Goal: Use online tool/utility: Utilize a website feature to perform a specific function

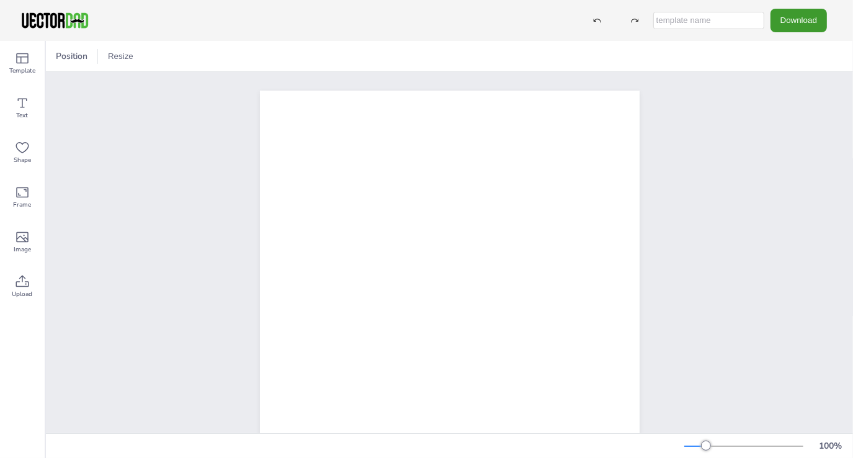
click at [216, 86] on div at bounding box center [450, 336] width 486 height 528
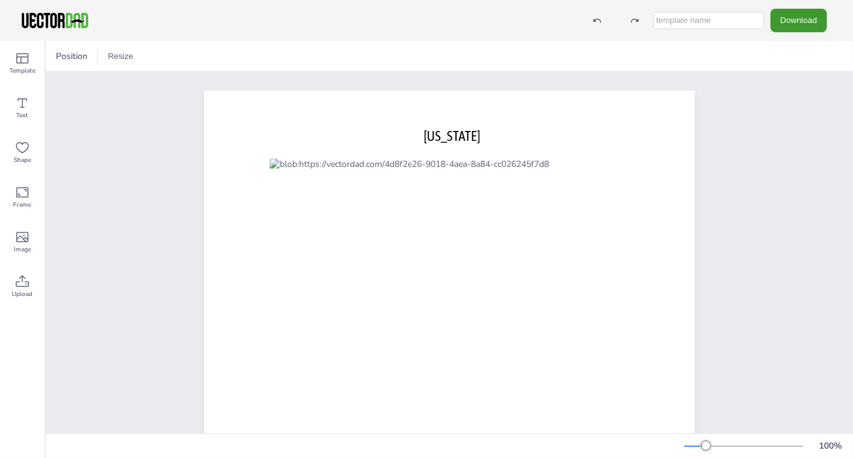
scroll to position [62, 0]
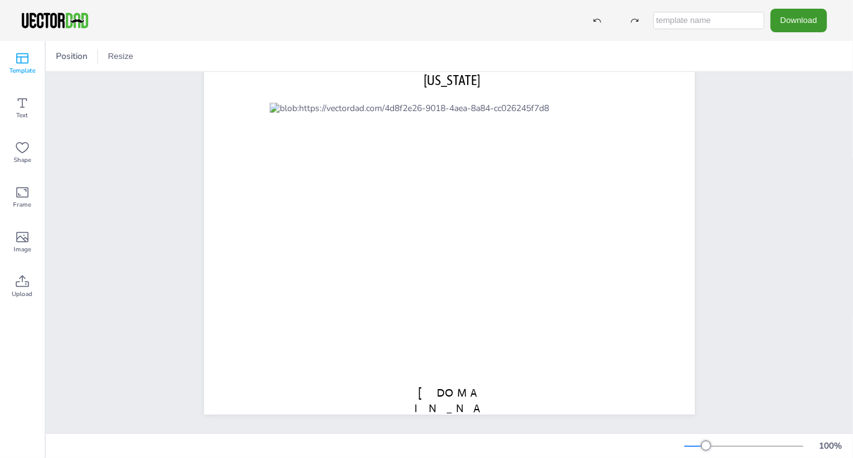
click at [34, 65] on div "Template" at bounding box center [22, 63] width 45 height 45
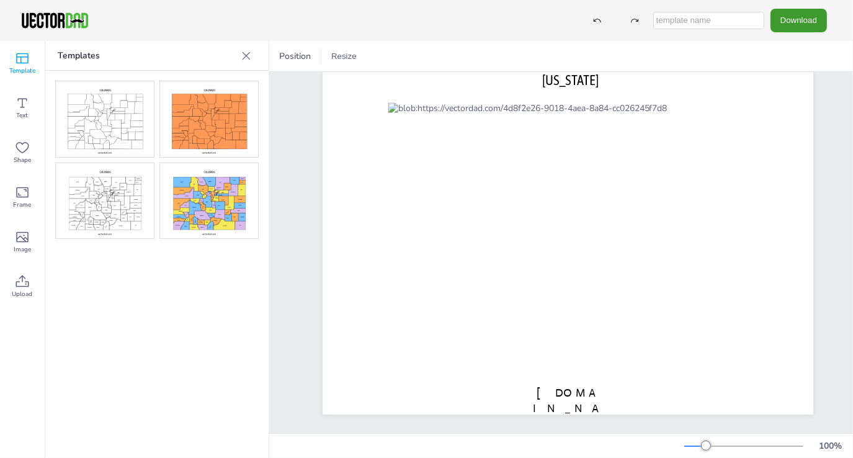
click at [193, 58] on p "Templates" at bounding box center [147, 56] width 179 height 30
click at [202, 201] on img at bounding box center [209, 201] width 98 height 76
click at [244, 58] on icon at bounding box center [247, 56] width 8 height 8
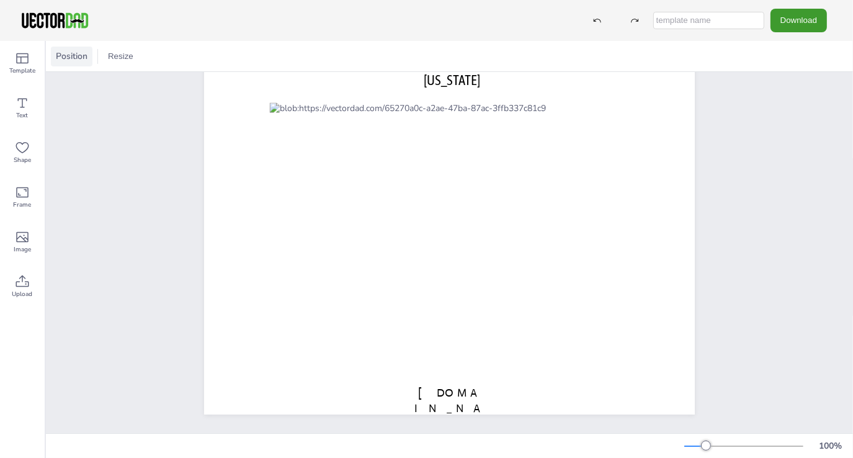
click at [77, 55] on span "Position" at bounding box center [71, 56] width 37 height 12
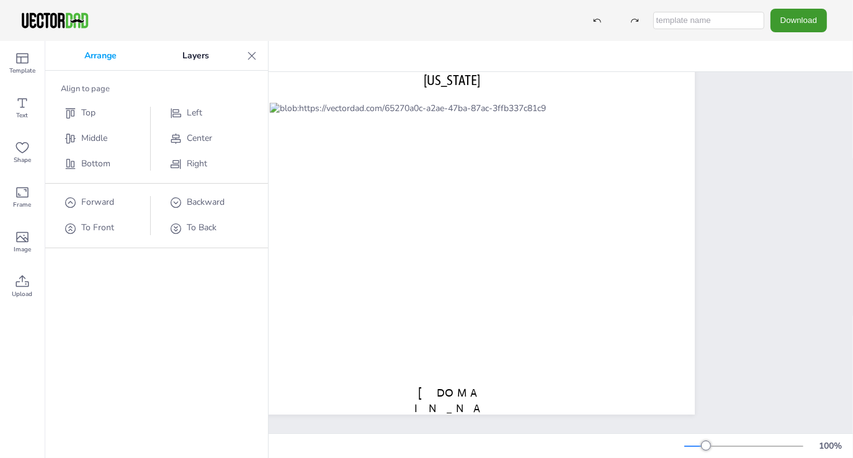
click at [201, 58] on p "Layers" at bounding box center [196, 56] width 92 height 30
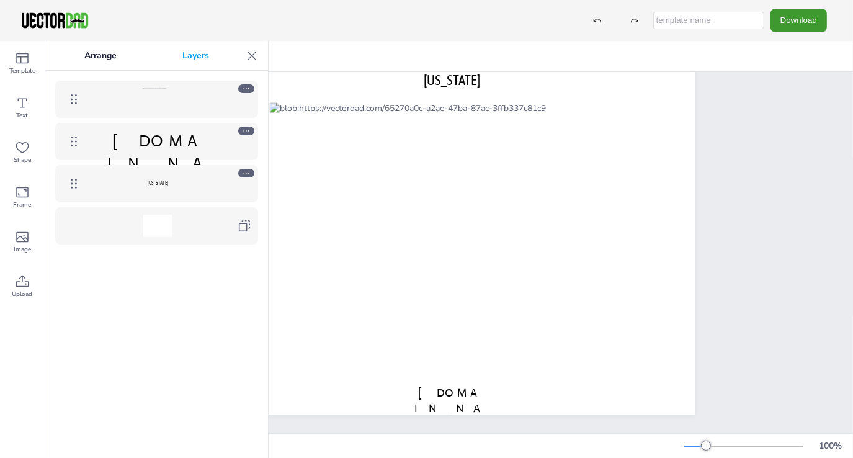
click at [173, 100] on div at bounding box center [157, 99] width 143 height 22
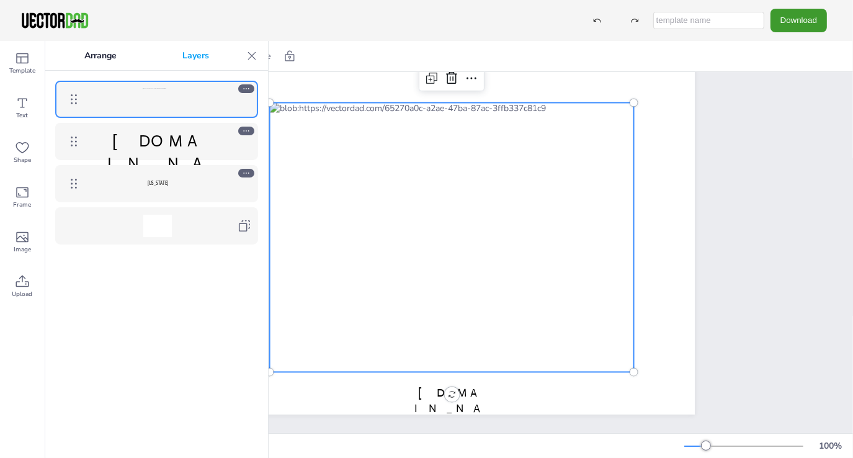
click at [249, 53] on icon at bounding box center [252, 56] width 8 height 8
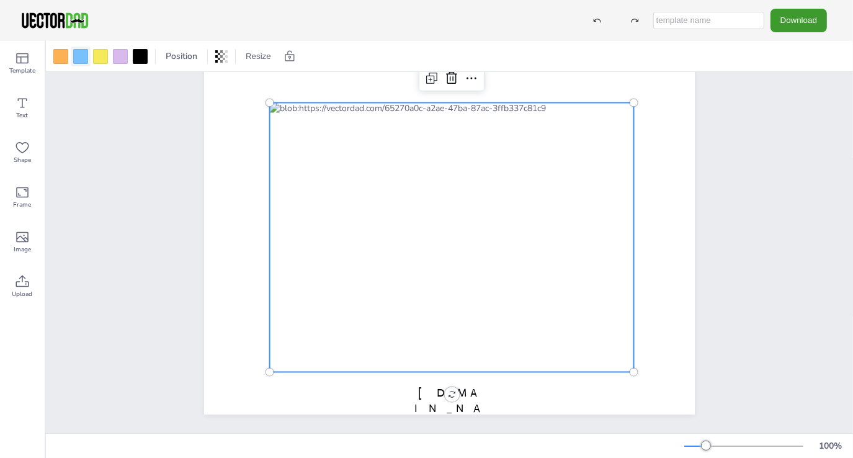
click at [82, 53] on div at bounding box center [80, 56] width 15 height 15
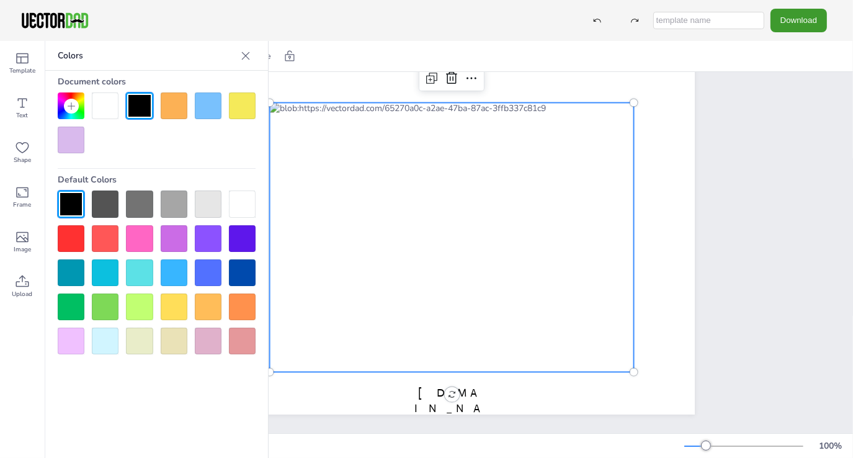
click at [102, 203] on div at bounding box center [105, 203] width 27 height 27
click at [104, 343] on div at bounding box center [105, 341] width 27 height 27
click at [138, 104] on div at bounding box center [139, 105] width 27 height 27
click at [111, 343] on div at bounding box center [105, 341] width 27 height 27
click at [184, 109] on div at bounding box center [174, 105] width 27 height 27
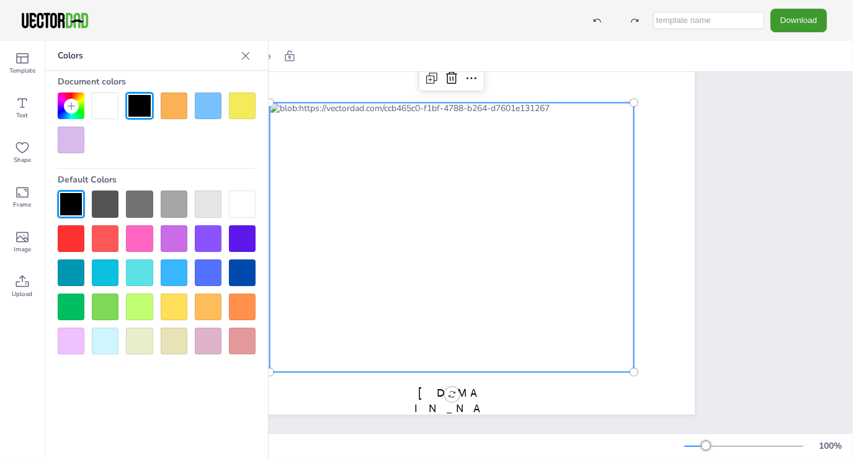
click at [110, 341] on div at bounding box center [105, 341] width 27 height 27
click at [177, 105] on div at bounding box center [174, 105] width 27 height 27
click at [104, 343] on div at bounding box center [105, 341] width 27 height 27
click at [144, 115] on div at bounding box center [139, 105] width 27 height 27
click at [110, 347] on div at bounding box center [105, 341] width 27 height 27
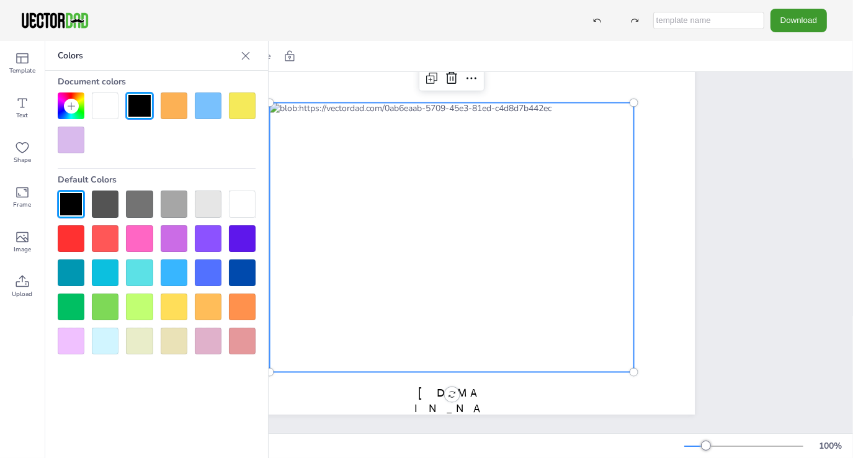
click at [207, 104] on div at bounding box center [208, 105] width 27 height 27
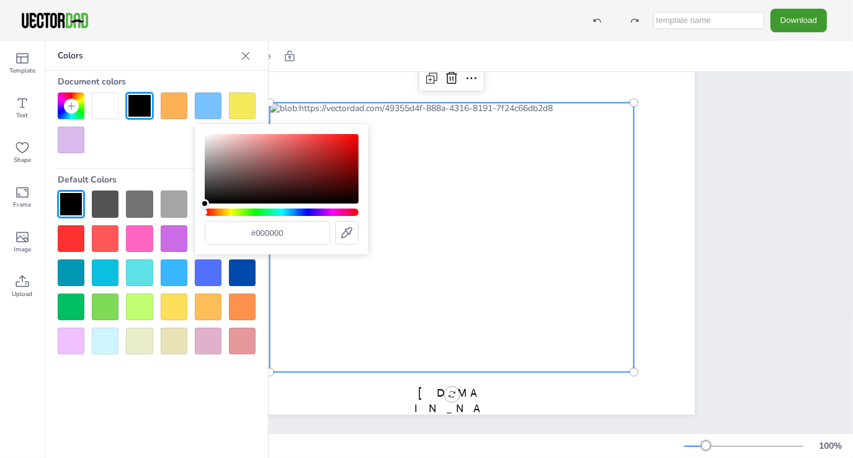
click at [179, 104] on div at bounding box center [174, 105] width 27 height 27
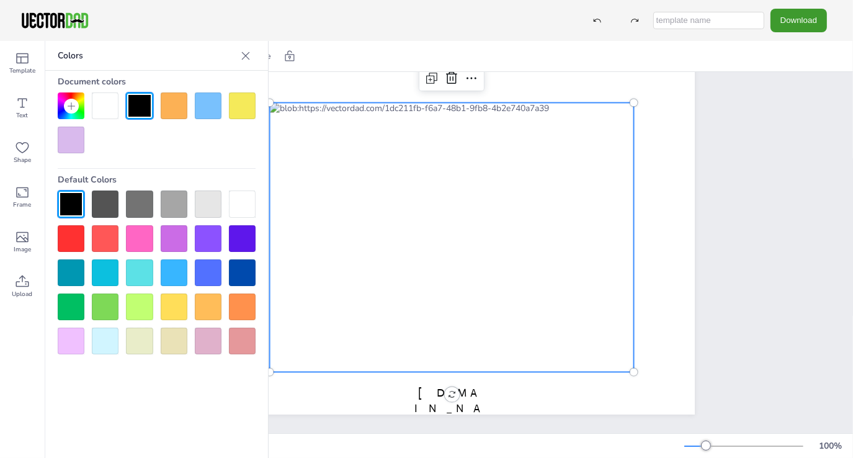
click at [110, 105] on div at bounding box center [105, 105] width 27 height 27
click at [147, 112] on div at bounding box center [139, 105] width 27 height 27
click at [104, 334] on div at bounding box center [105, 341] width 27 height 27
click at [173, 104] on div at bounding box center [174, 105] width 27 height 27
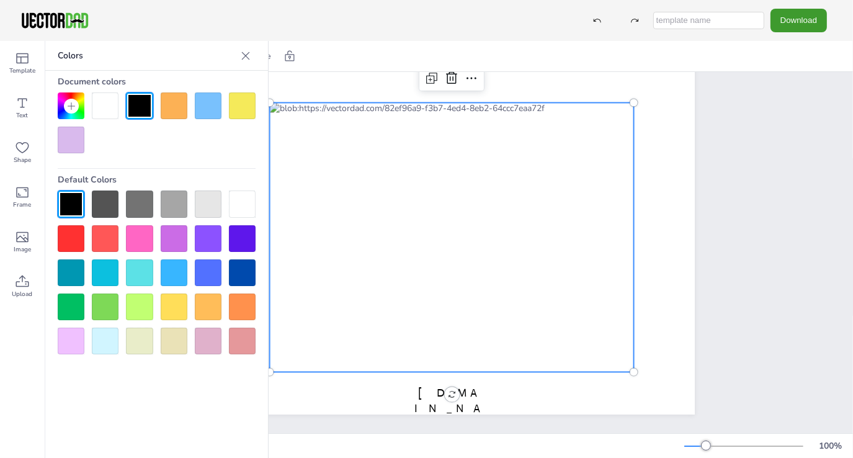
click at [173, 104] on div at bounding box center [174, 105] width 27 height 27
click at [111, 341] on div at bounding box center [105, 341] width 27 height 27
click at [211, 99] on div at bounding box center [208, 105] width 27 height 27
click at [110, 348] on div at bounding box center [105, 341] width 27 height 27
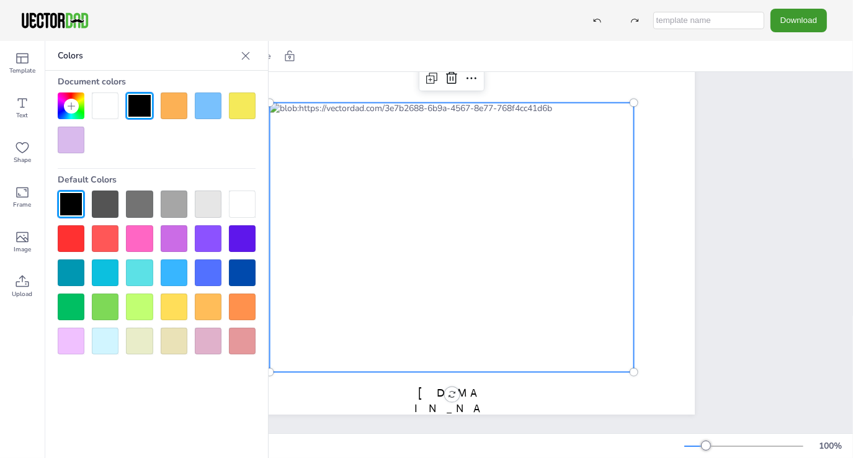
click at [98, 208] on div at bounding box center [105, 203] width 27 height 27
click at [144, 200] on div at bounding box center [139, 203] width 27 height 27
click at [192, 212] on div at bounding box center [157, 272] width 198 height 164
click at [182, 270] on div at bounding box center [174, 272] width 27 height 27
click at [247, 53] on icon at bounding box center [246, 56] width 12 height 12
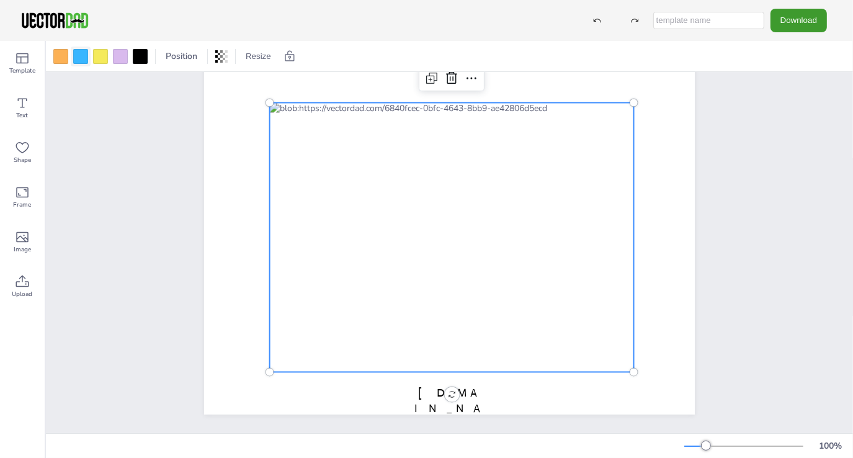
click at [83, 58] on div at bounding box center [80, 56] width 15 height 15
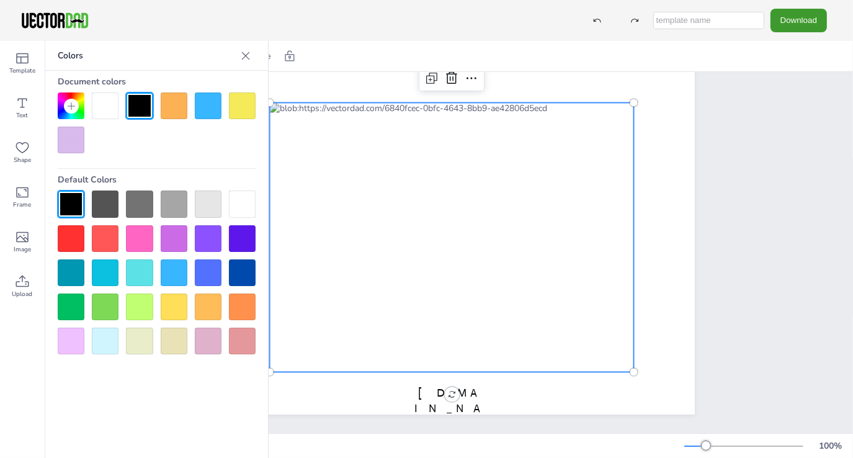
click at [101, 346] on div at bounding box center [105, 341] width 27 height 27
click at [243, 57] on icon at bounding box center [246, 56] width 12 height 12
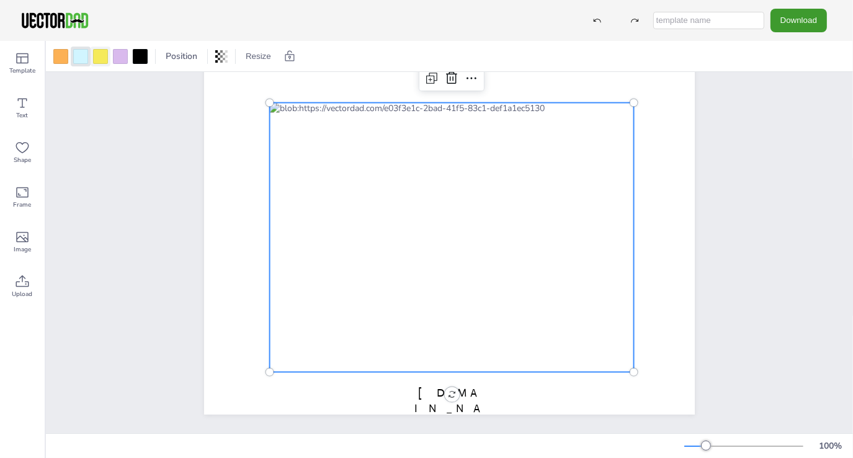
click at [100, 57] on div at bounding box center [100, 56] width 15 height 15
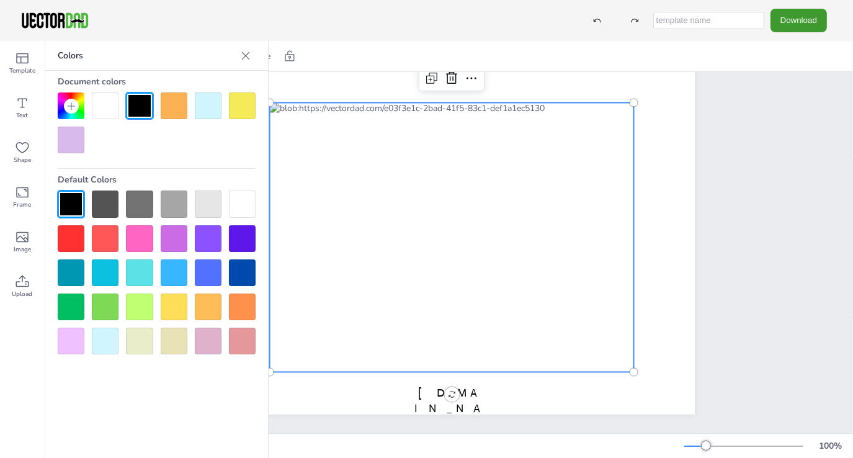
click at [109, 344] on div at bounding box center [105, 341] width 27 height 27
click at [246, 55] on icon at bounding box center [246, 56] width 8 height 8
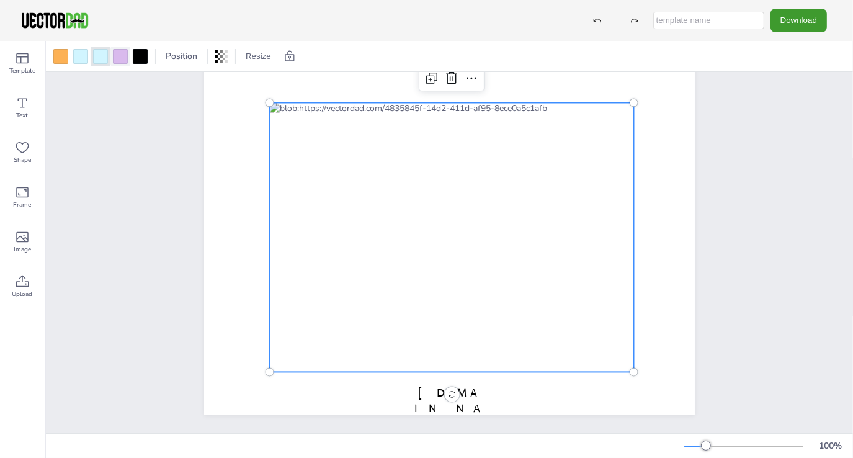
click at [123, 58] on div at bounding box center [120, 56] width 15 height 15
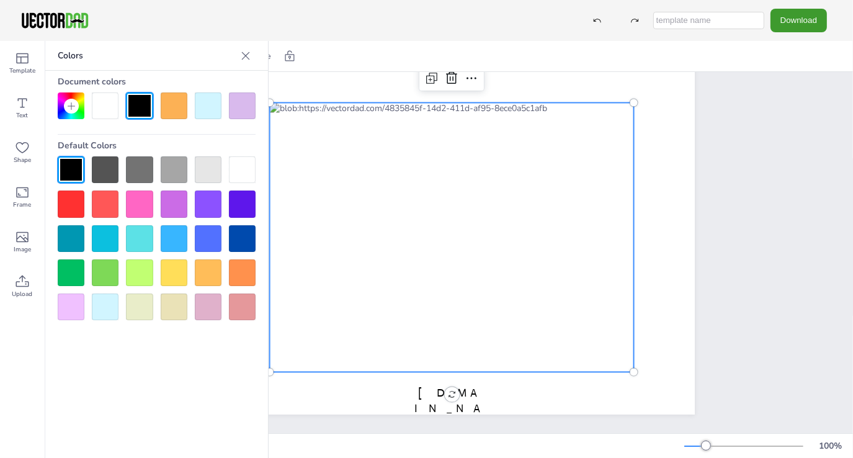
click at [107, 303] on div at bounding box center [105, 307] width 27 height 27
click at [251, 52] on icon at bounding box center [246, 56] width 12 height 12
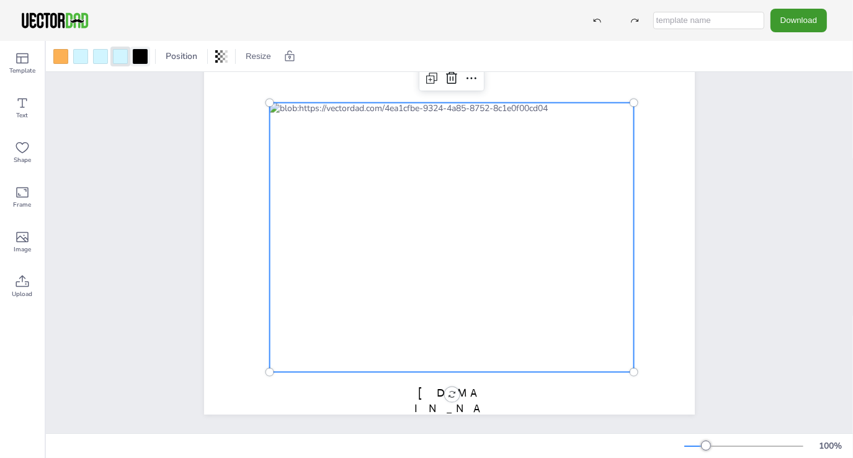
click at [143, 56] on div at bounding box center [140, 56] width 15 height 15
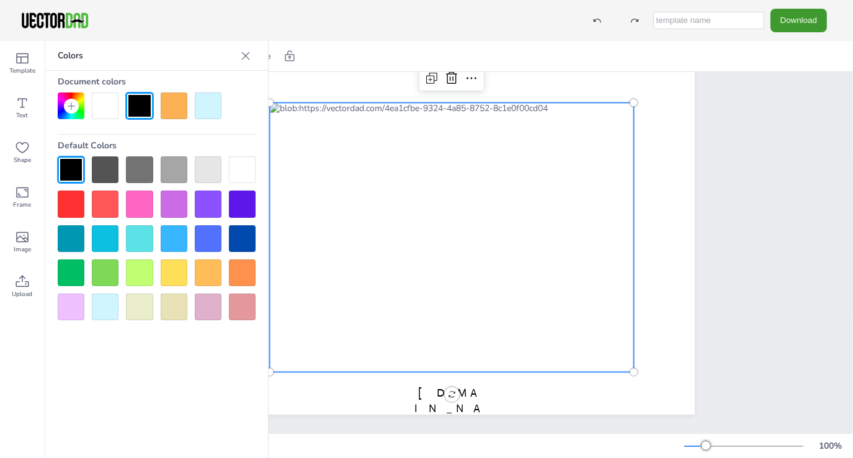
click at [104, 307] on div at bounding box center [105, 307] width 27 height 27
click at [103, 306] on div at bounding box center [105, 307] width 27 height 27
click at [67, 161] on div at bounding box center [71, 169] width 27 height 27
click at [168, 97] on div at bounding box center [174, 105] width 27 height 27
click at [111, 313] on div at bounding box center [105, 307] width 27 height 27
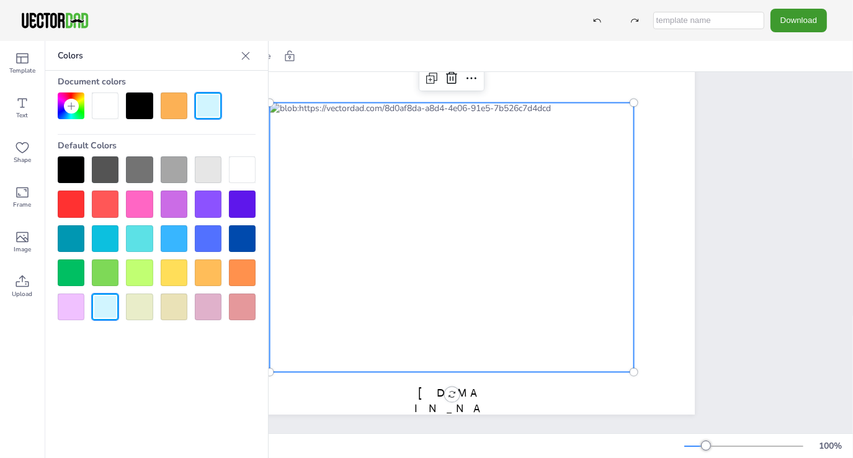
click at [110, 313] on div at bounding box center [105, 307] width 27 height 27
click at [78, 163] on div at bounding box center [71, 169] width 27 height 27
click at [244, 55] on icon at bounding box center [246, 56] width 12 height 12
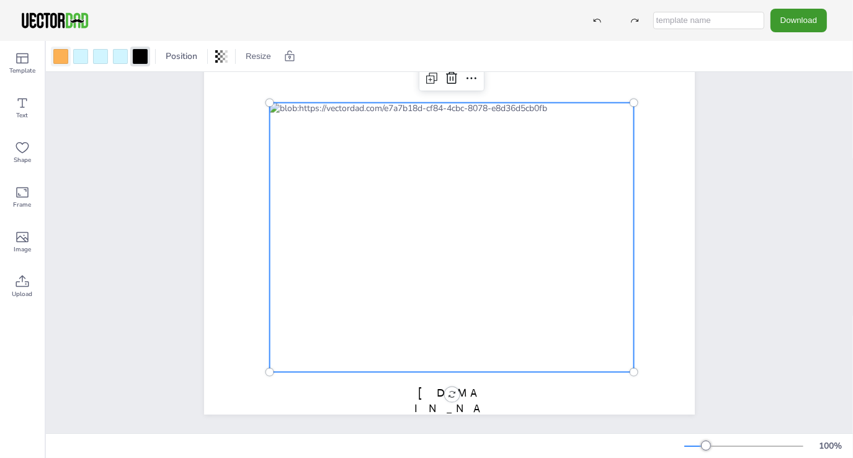
click at [61, 58] on div at bounding box center [60, 56] width 15 height 15
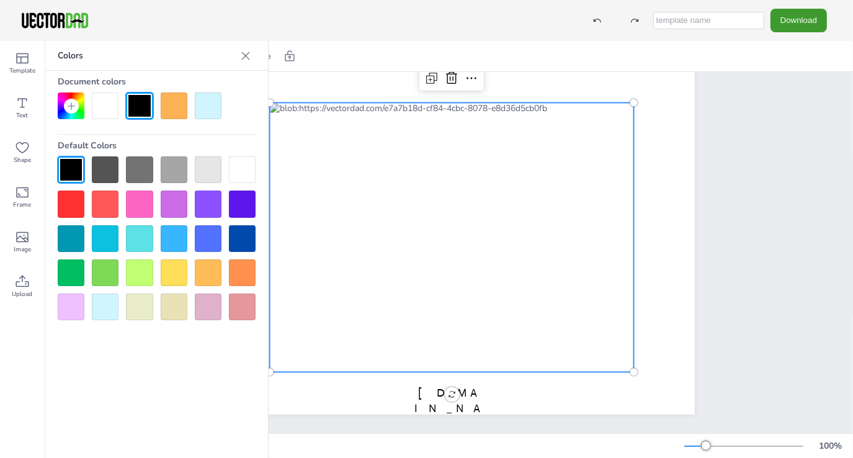
click at [99, 306] on div at bounding box center [105, 307] width 27 height 27
click at [246, 55] on icon at bounding box center [246, 56] width 8 height 8
